Goal: Contribute content: Contribute content

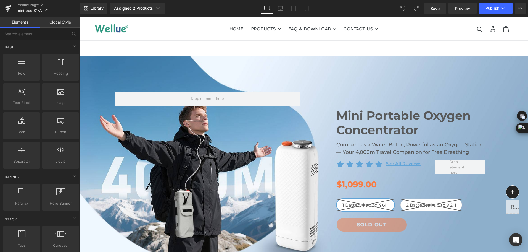
click at [197, 2] on div "Library Assigned 2 Products Product Preview Mini Portable O2 Concentrator Mini …" at bounding box center [304, 8] width 448 height 17
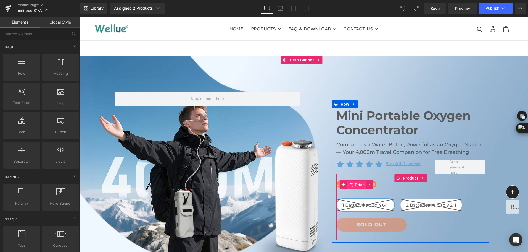
click at [352, 186] on span "(P) Price" at bounding box center [356, 184] width 19 height 8
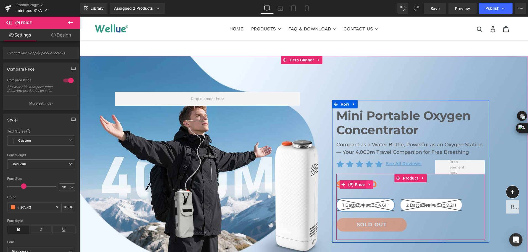
click at [369, 185] on icon at bounding box center [370, 184] width 4 height 4
click at [364, 184] on icon at bounding box center [366, 184] width 4 height 4
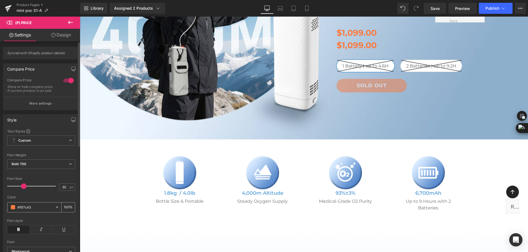
scroll to position [152, 0]
drag, startPoint x: 33, startPoint y: 213, endPoint x: 12, endPoint y: 214, distance: 21.1
click at [12, 212] on div "#f97c43" at bounding box center [31, 207] width 48 height 10
type input "#"
type input "0"
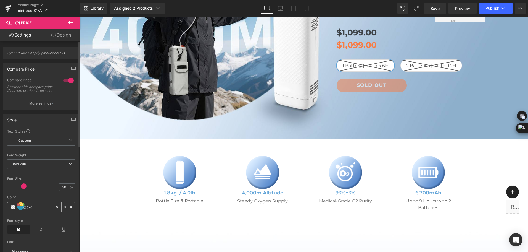
click at [25, 209] on input "#方法e2c" at bounding box center [34, 207] width 35 height 6
type input "#e2c"
type input "100"
type input "#fe2c"
type input "80"
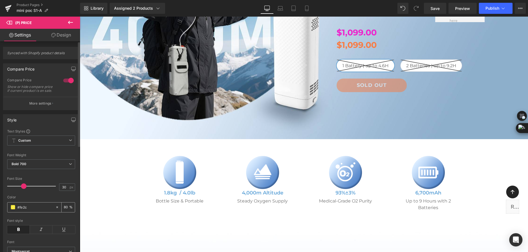
type input "#ffe2c"
type input "0"
type input "#ff9e2c"
type input "100"
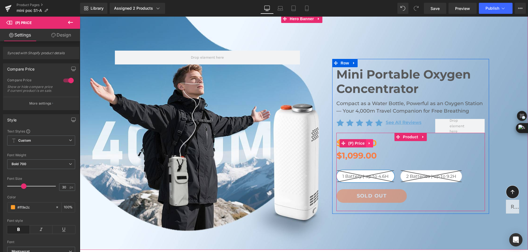
type input "#ff9e2c"
click at [370, 143] on icon at bounding box center [370, 143] width 4 height 4
click at [371, 143] on icon at bounding box center [373, 143] width 4 height 4
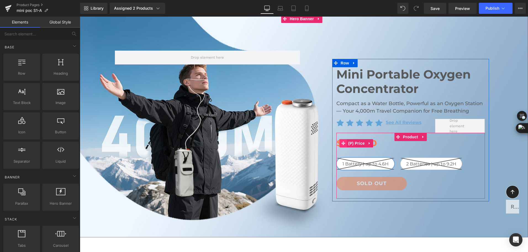
click at [343, 141] on span at bounding box center [343, 143] width 7 height 8
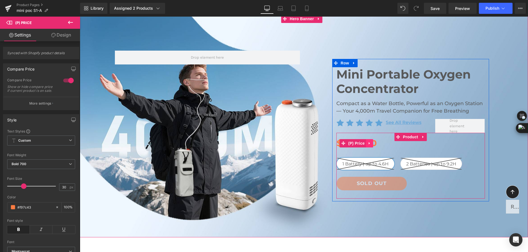
click at [369, 143] on icon at bounding box center [369, 143] width 1 height 2
click at [370, 143] on link at bounding box center [373, 143] width 7 height 8
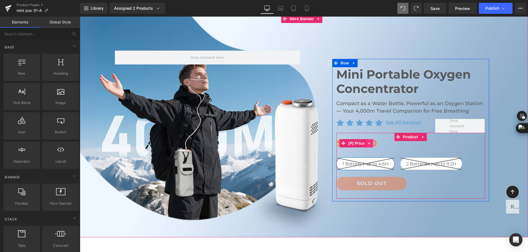
click at [366, 144] on link at bounding box center [369, 143] width 7 height 8
click at [363, 143] on link at bounding box center [366, 143] width 7 height 8
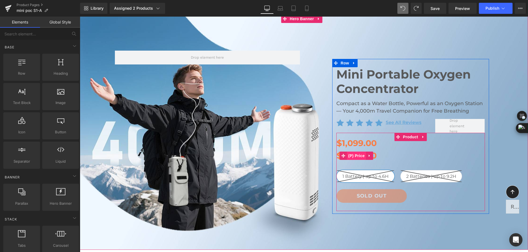
click at [347, 156] on span "(P) Price" at bounding box center [356, 155] width 19 height 8
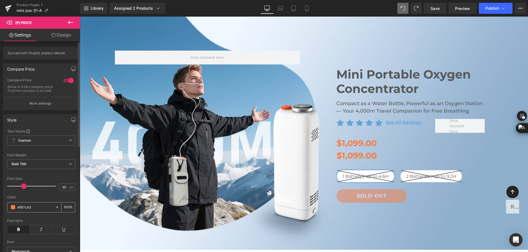
drag, startPoint x: 37, startPoint y: 213, endPoint x: 10, endPoint y: 212, distance: 27.1
click at [10, 212] on div "#f97c43" at bounding box center [31, 207] width 48 height 10
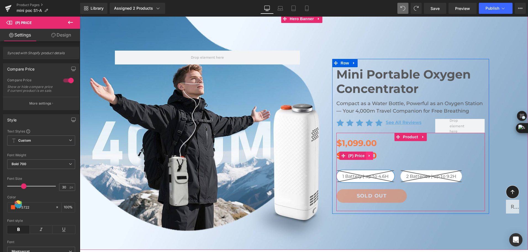
type input "#ff5722"
click at [368, 157] on icon at bounding box center [370, 155] width 4 height 4
click at [371, 156] on icon at bounding box center [373, 156] width 4 height 4
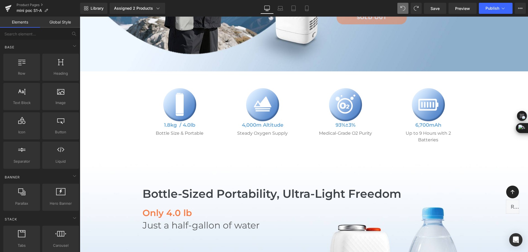
scroll to position [96, 0]
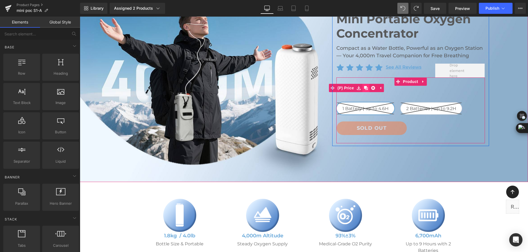
click at [364, 89] on icon at bounding box center [366, 88] width 4 height 4
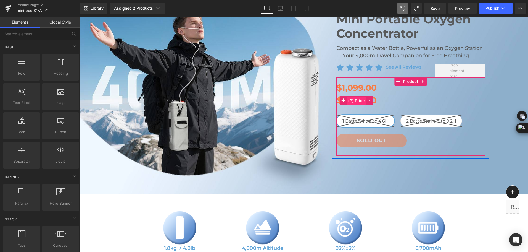
click at [355, 103] on span "(P) Price" at bounding box center [356, 100] width 19 height 8
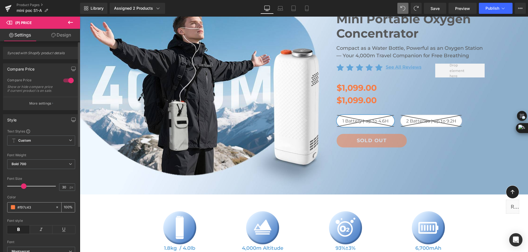
click at [35, 212] on div "#f97c43" at bounding box center [31, 207] width 48 height 10
drag, startPoint x: 35, startPoint y: 213, endPoint x: -1, endPoint y: 210, distance: 35.8
click at [0, 210] on html "(P) Price You are previewing how the will restyle your page. You can not edit E…" at bounding box center [264, 126] width 528 height 252
paste input "E64A19"
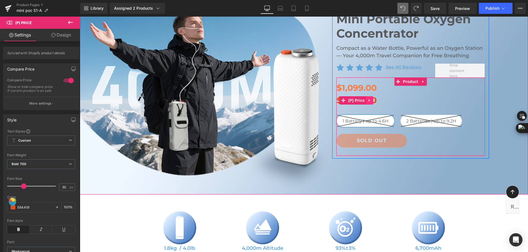
type input "#e64a19"
click at [370, 101] on icon at bounding box center [370, 100] width 4 height 4
click at [371, 101] on icon at bounding box center [373, 100] width 4 height 4
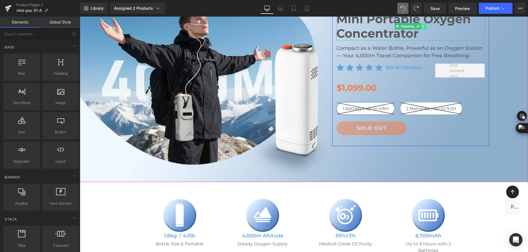
click at [423, 27] on icon at bounding box center [424, 26] width 3 height 3
click at [420, 27] on icon at bounding box center [421, 26] width 3 height 3
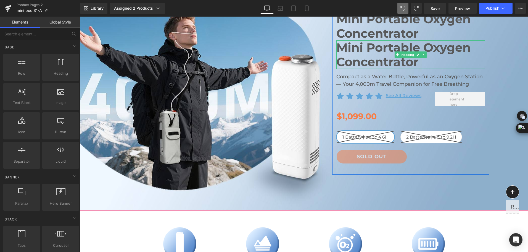
click at [360, 58] on h1 "Mini Portable Oxygen Concentrator" at bounding box center [411, 54] width 149 height 28
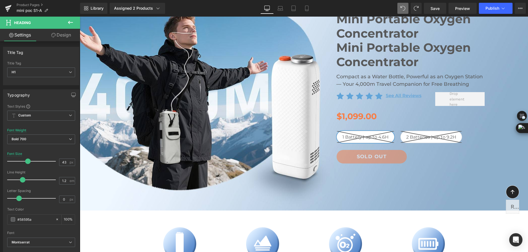
drag, startPoint x: 41, startPoint y: 221, endPoint x: -1, endPoint y: 219, distance: 42.6
click at [0, 219] on html "(P) Price You are previewing how the will restyle your page. You can not edit E…" at bounding box center [264, 126] width 528 height 252
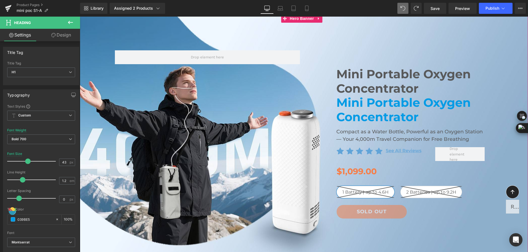
scroll to position [41, 0]
click at [422, 112] on link at bounding box center [424, 110] width 6 height 7
type input "#039be5"
click at [503, 121] on span "Mini Portable Oxygen Concentrator Heading Mini Portable Oxygen Concentrator Hea…" at bounding box center [304, 138] width 449 height 193
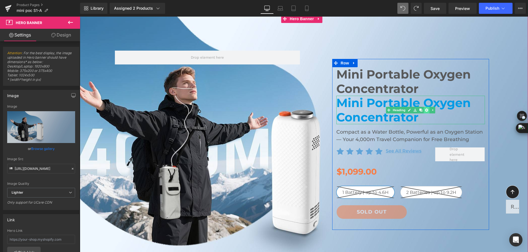
click at [425, 111] on icon at bounding box center [426, 109] width 3 height 3
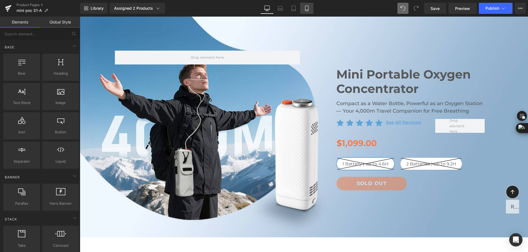
click at [307, 9] on icon at bounding box center [307, 9] width 6 height 6
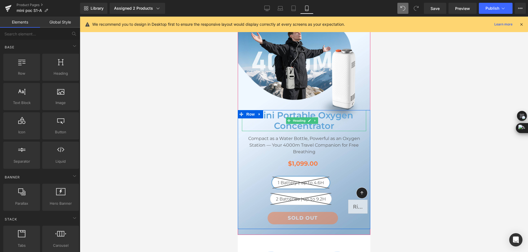
click at [278, 121] on h1 "Mini Portable Oxygen Concentrator" at bounding box center [304, 120] width 124 height 21
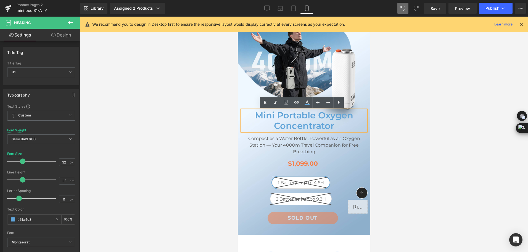
click at [382, 124] on div at bounding box center [304, 134] width 449 height 235
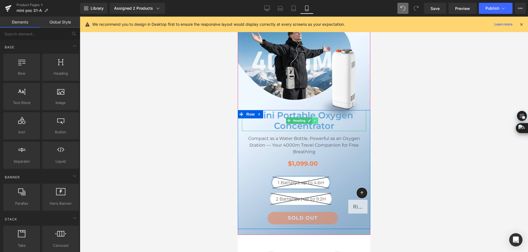
click at [313, 123] on link at bounding box center [315, 120] width 6 height 7
click at [314, 122] on icon at bounding box center [312, 120] width 3 height 3
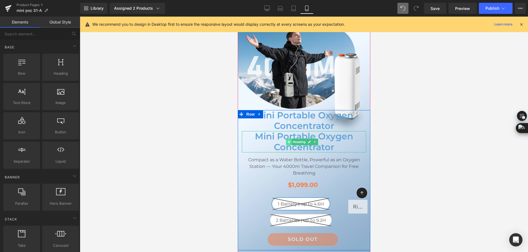
click at [287, 141] on span at bounding box center [289, 141] width 6 height 7
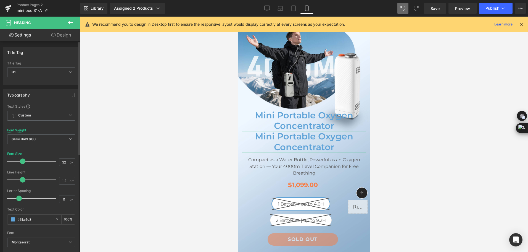
drag, startPoint x: 32, startPoint y: 220, endPoint x: 5, endPoint y: 216, distance: 27.0
click at [5, 216] on div "Text Styles Custom Custom Setup Global Style Custom Setup Global Style Thin 100…" at bounding box center [41, 189] width 76 height 171
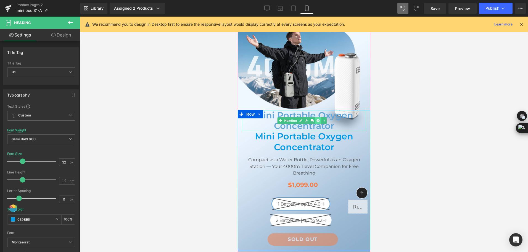
type input "#039be5"
click at [318, 120] on icon at bounding box center [317, 120] width 3 height 3
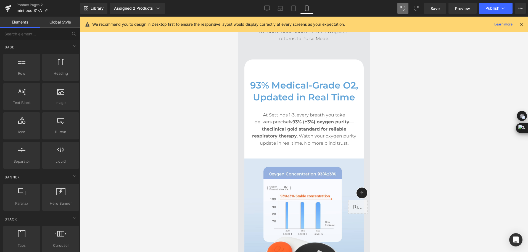
scroll to position [1327, 0]
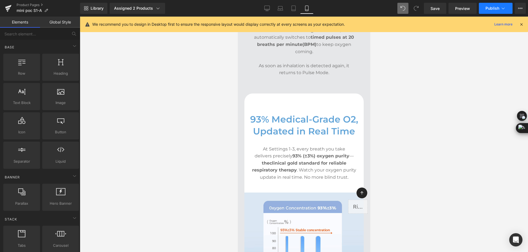
click at [501, 5] on button "Publish" at bounding box center [496, 8] width 34 height 11
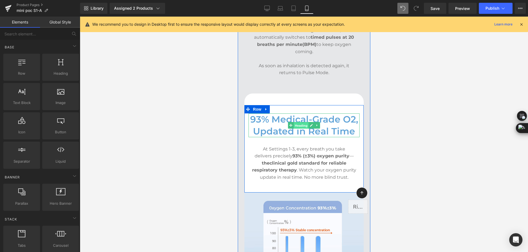
click at [303, 122] on span "Heading" at bounding box center [301, 125] width 15 height 7
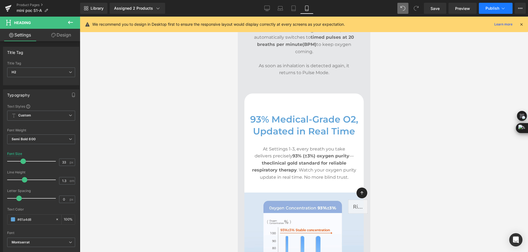
click at [497, 10] on span "Publish" at bounding box center [493, 8] width 14 height 4
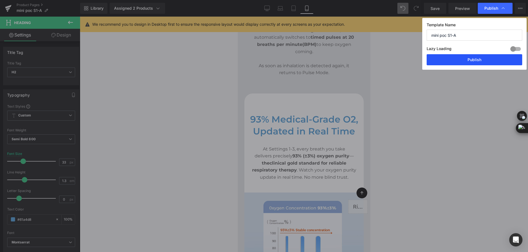
click at [488, 61] on button "Publish" at bounding box center [475, 59] width 96 height 11
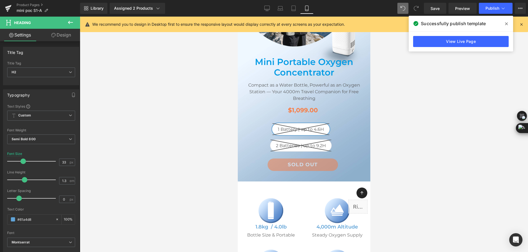
scroll to position [166, 0]
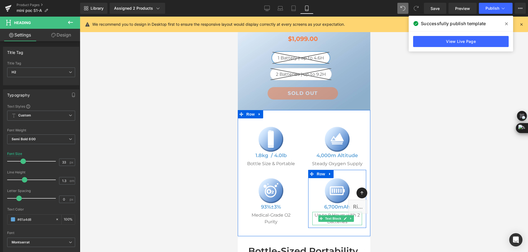
click at [328, 213] on p "Up to 9 Hours with 2 Batteries" at bounding box center [337, 218] width 50 height 13
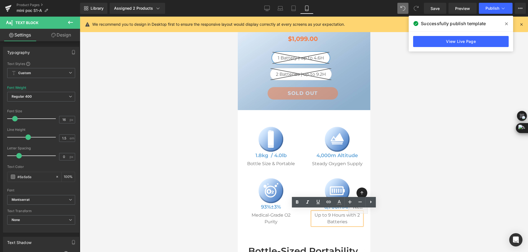
click at [327, 213] on p "Up to 9 Hours with 2 Batteries" at bounding box center [337, 218] width 50 height 13
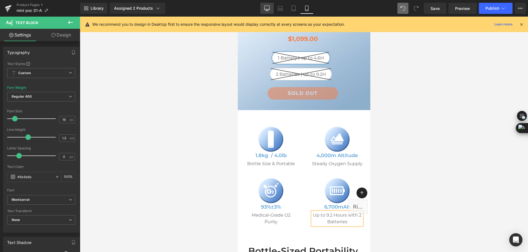
click at [263, 4] on link "Desktop" at bounding box center [267, 8] width 13 height 11
type input "100"
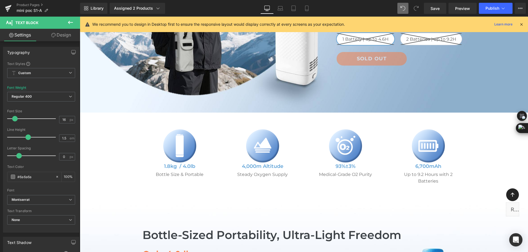
scroll to position [127, 0]
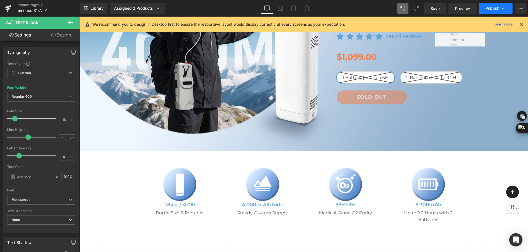
click at [487, 11] on button "Publish" at bounding box center [496, 8] width 34 height 11
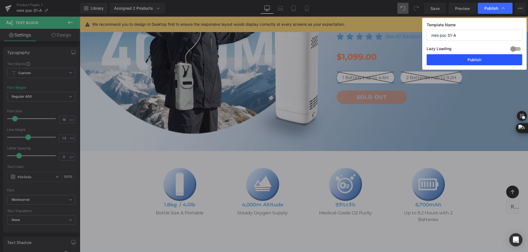
click at [488, 62] on button "Publish" at bounding box center [475, 59] width 96 height 11
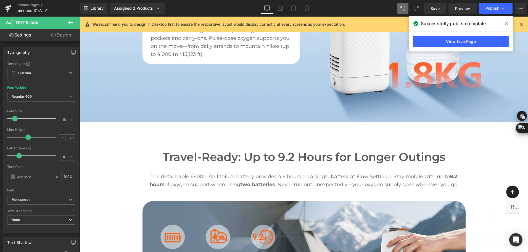
scroll to position [514, 0]
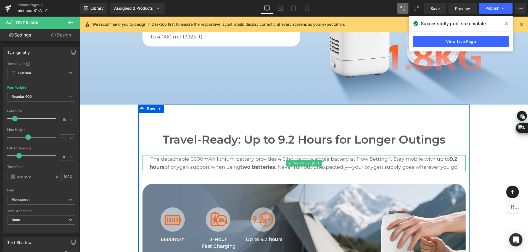
click at [183, 159] on p "The detachable 6600mAh lithium battery provides 4.6 hours on a single battery a…" at bounding box center [304, 163] width 323 height 16
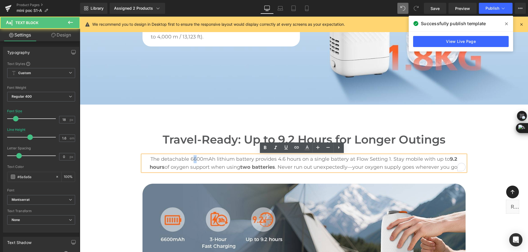
click at [184, 160] on p "The detachable 6600mAh lithium battery provides 4.6 hours on a single battery a…" at bounding box center [304, 163] width 323 height 16
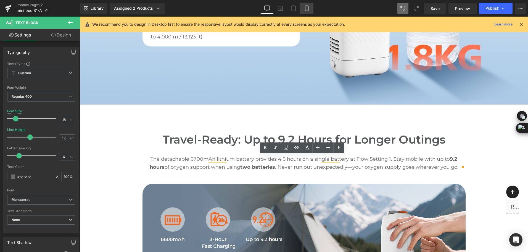
click at [311, 10] on link "Mobile" at bounding box center [306, 8] width 13 height 11
type input "16"
type input "100"
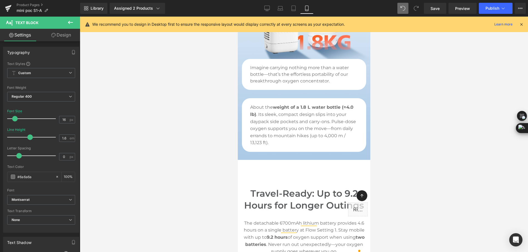
scroll to position [577, 0]
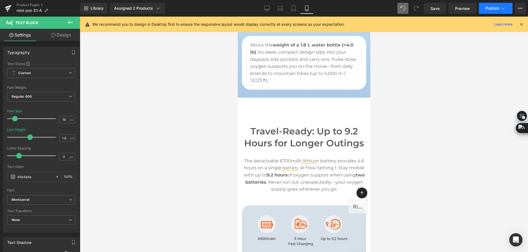
click at [505, 10] on icon at bounding box center [504, 9] width 6 height 6
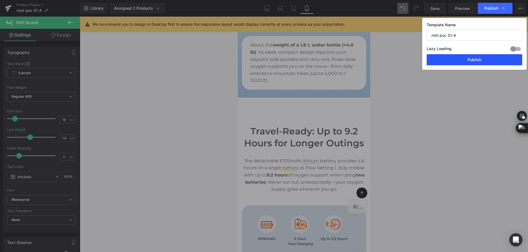
click at [496, 61] on button "Publish" at bounding box center [475, 59] width 96 height 11
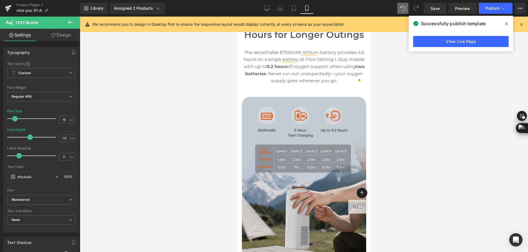
scroll to position [715, 0]
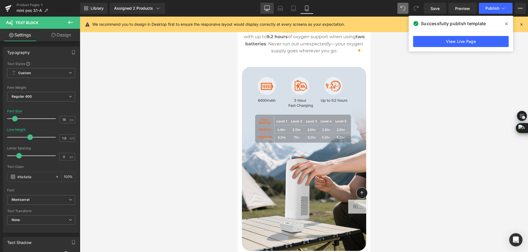
click at [266, 10] on icon at bounding box center [267, 9] width 6 height 6
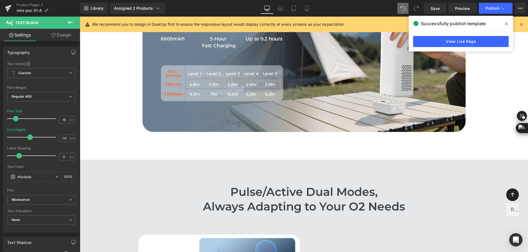
type input "18"
type input "100"
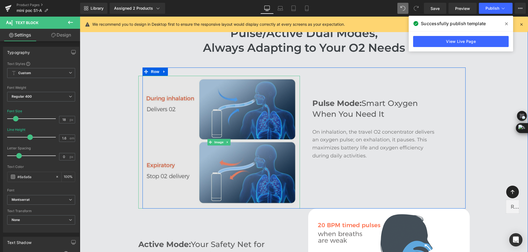
scroll to position [874, 0]
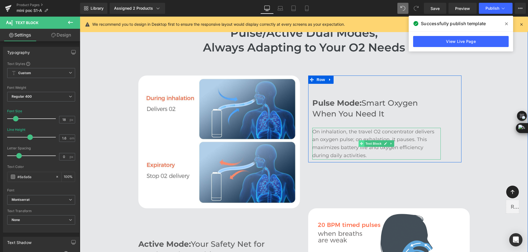
click at [360, 144] on icon at bounding box center [361, 143] width 3 height 3
click at [410, 147] on p "On inhalation, the travel O2 concentrator delivers an oxygen pulse; on exhalati…" at bounding box center [377, 144] width 129 height 32
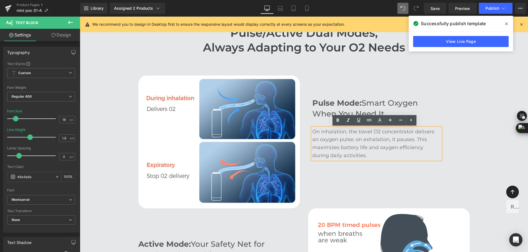
click at [384, 156] on p "On inhalation, the travel O2 concentrator delivers an oxygen pulse; on exhalati…" at bounding box center [377, 144] width 129 height 32
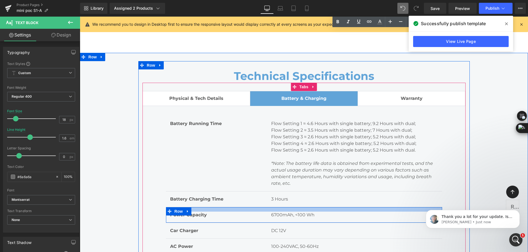
scroll to position [3029, 0]
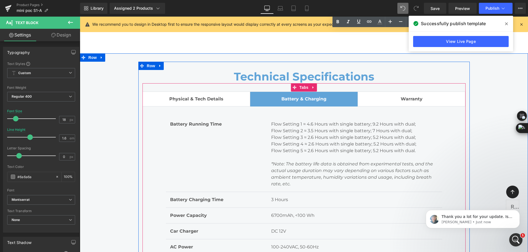
click at [217, 97] on span "Physical & Tech Details" at bounding box center [196, 98] width 54 height 5
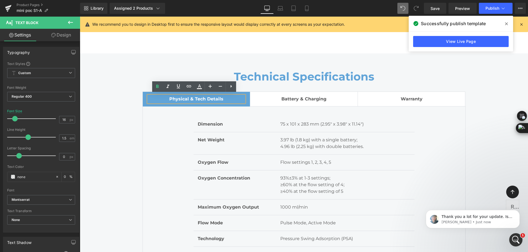
click at [80, 17] on div at bounding box center [80, 17] width 0 height 0
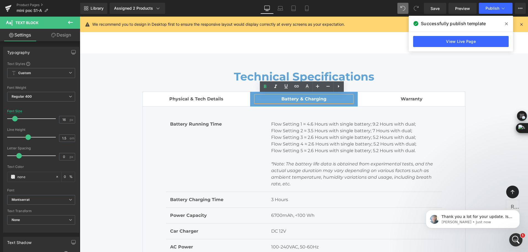
click at [80, 17] on div at bounding box center [80, 17] width 0 height 0
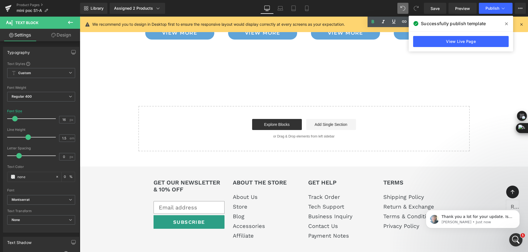
scroll to position [3649, 0]
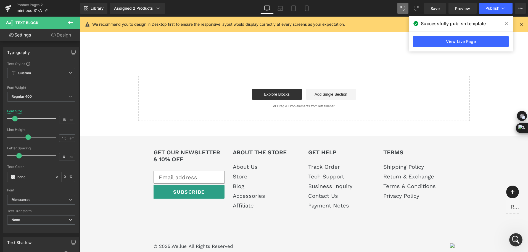
click at [208, 3] on div "Library Assigned 2 Products Product Preview Mini Portable O2 Concentrator Mini …" at bounding box center [304, 8] width 448 height 11
